Goal: Share content

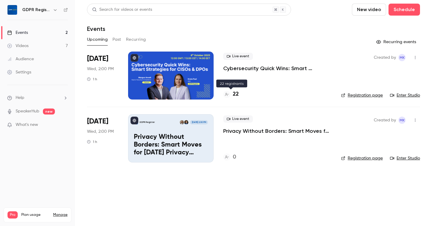
click at [236, 95] on h4 "22" at bounding box center [236, 94] width 6 height 8
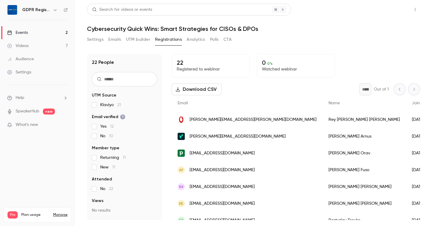
click at [386, 10] on button "Share" at bounding box center [394, 10] width 24 height 12
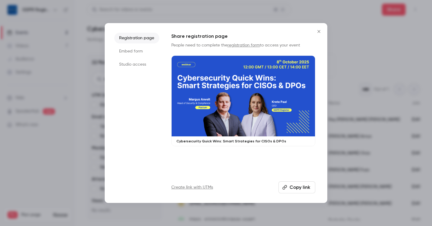
click at [307, 189] on button "Copy link" at bounding box center [296, 188] width 37 height 12
click at [316, 31] on icon "Close" at bounding box center [318, 31] width 7 height 5
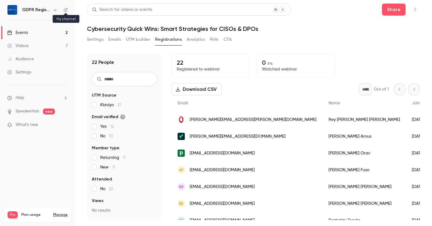
click at [65, 10] on icon at bounding box center [66, 10] width 4 height 4
click at [63, 10] on div "GDPR Register" at bounding box center [37, 10] width 61 height 10
click at [64, 10] on icon at bounding box center [66, 10] width 4 height 4
